Goal: Information Seeking & Learning: Learn about a topic

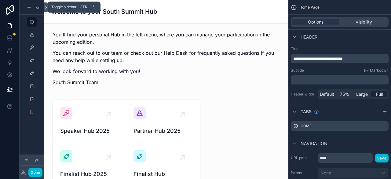
click at [44, 8] on icon at bounding box center [46, 7] width 4 height 5
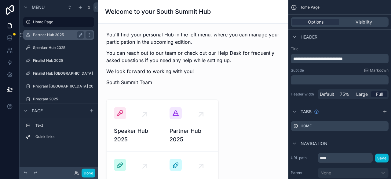
click at [43, 32] on label "Partner Hub 2025" at bounding box center [57, 34] width 49 height 5
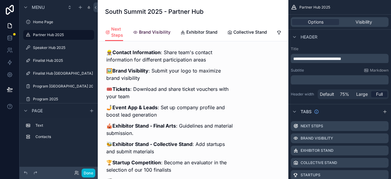
click at [140, 29] on span "Brand Visibility" at bounding box center [154, 32] width 31 height 6
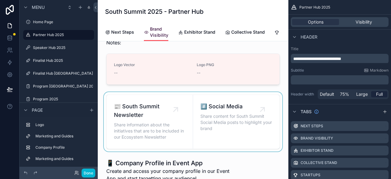
scroll to position [61, 0]
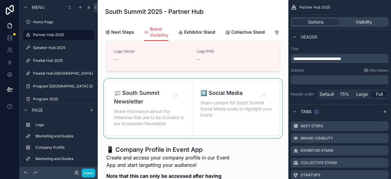
click at [144, 97] on div at bounding box center [193, 107] width 181 height 59
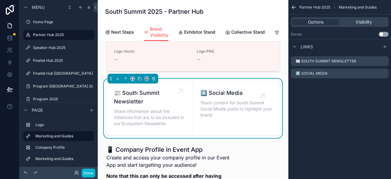
click at [154, 108] on span "Share information about the initiatives that are to be included in our Ecosyste…" at bounding box center [149, 117] width 71 height 18
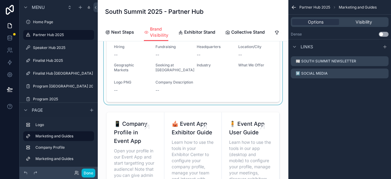
scroll to position [275, 0]
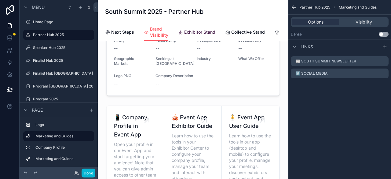
click at [184, 29] on span "Exhibitor Stand" at bounding box center [199, 32] width 31 height 6
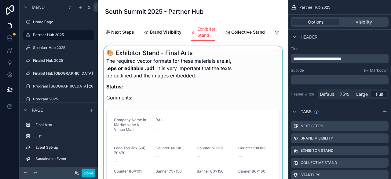
scroll to position [31, 0]
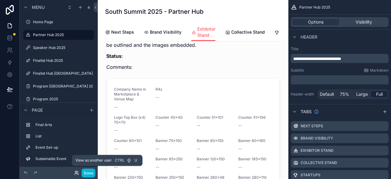
click at [75, 172] on icon at bounding box center [76, 172] width 2 height 2
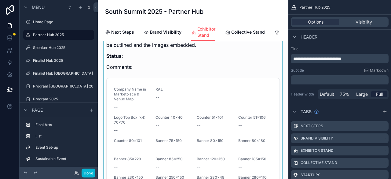
click at [139, 49] on div at bounding box center [193, 115] width 181 height 199
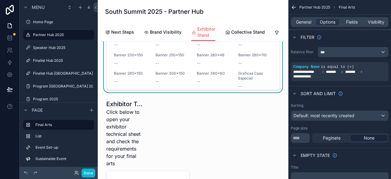
scroll to position [122, 0]
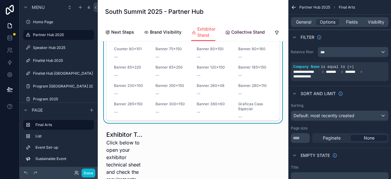
click at [231, 29] on span "Collective Stand" at bounding box center [248, 32] width 34 height 6
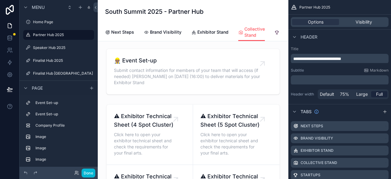
click at [275, 30] on icon at bounding box center [277, 32] width 5 height 5
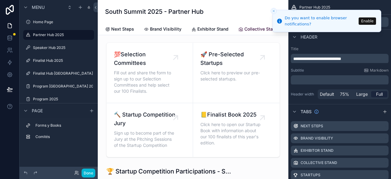
click at [244, 26] on span "Collective Stand" at bounding box center [261, 29] width 34 height 6
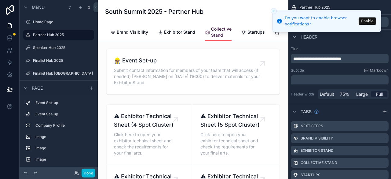
scroll to position [0, 92]
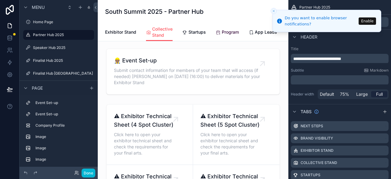
click at [222, 29] on span "Program" at bounding box center [230, 32] width 17 height 6
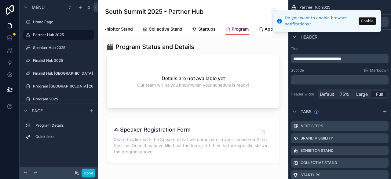
scroll to position [0, 104]
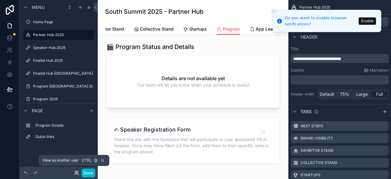
click at [74, 174] on icon at bounding box center [76, 172] width 5 height 5
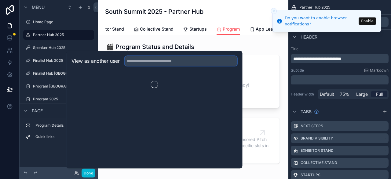
click at [133, 66] on input "text" at bounding box center [181, 61] width 112 height 10
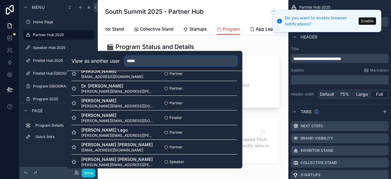
scroll to position [183, 0]
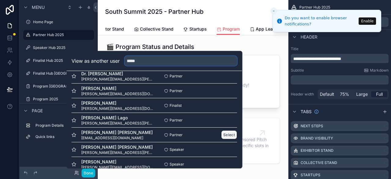
type input "*****"
click at [221, 130] on button "Select" at bounding box center [229, 134] width 16 height 9
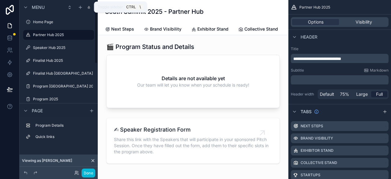
click at [93, 7] on icon at bounding box center [95, 7] width 4 height 5
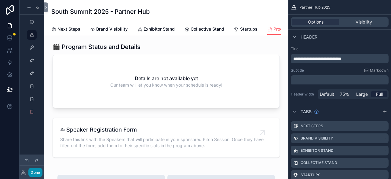
click at [32, 173] on button "Done" at bounding box center [35, 172] width 14 height 9
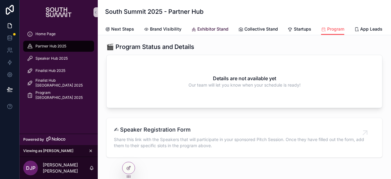
click at [191, 27] on icon at bounding box center [193, 29] width 5 height 5
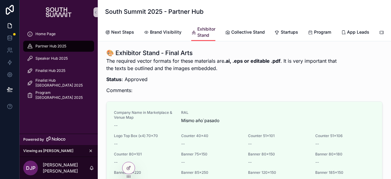
scroll to position [31, 0]
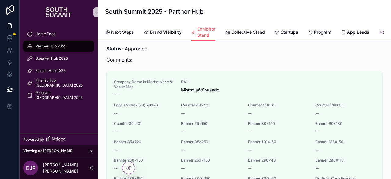
click at [379, 30] on icon at bounding box center [381, 32] width 5 height 5
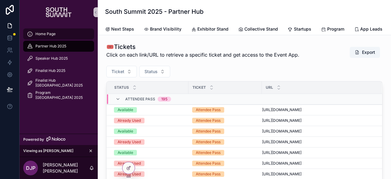
click at [49, 31] on span "Home Page" at bounding box center [45, 33] width 20 height 5
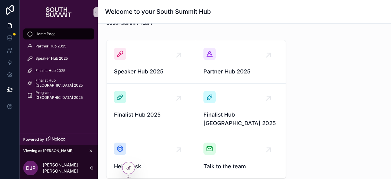
scroll to position [43, 0]
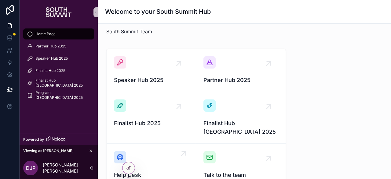
click at [152, 151] on div "Help Desk" at bounding box center [151, 165] width 75 height 28
